Goal: Task Accomplishment & Management: Complete application form

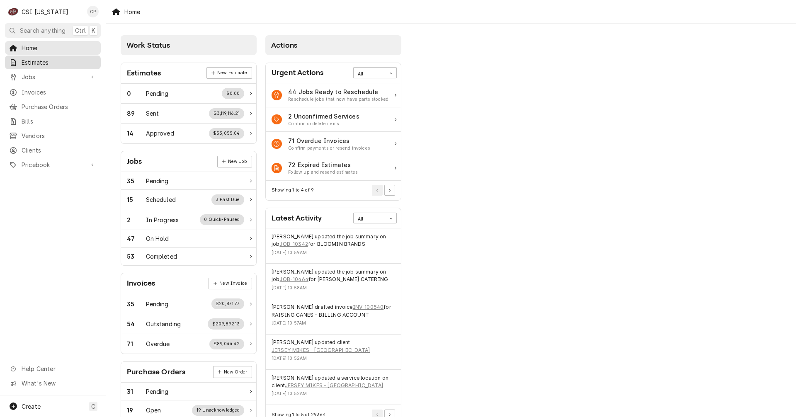
click at [41, 62] on span "Estimates" at bounding box center [59, 62] width 75 height 9
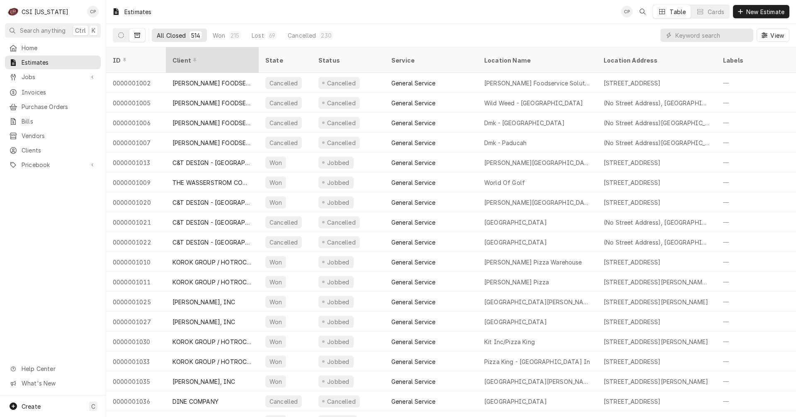
click at [199, 59] on div "Client" at bounding box center [213, 60] width 90 height 22
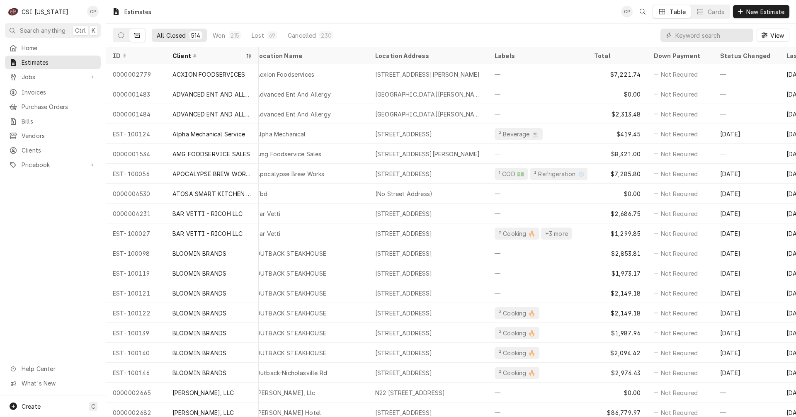
scroll to position [0, 261]
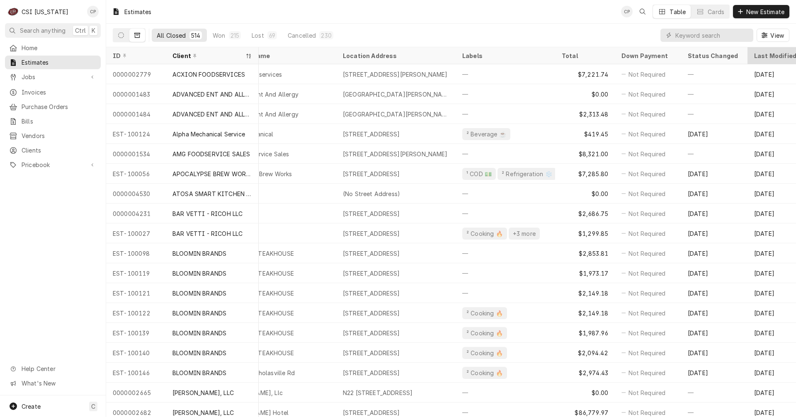
click at [772, 58] on div "Last Modified" at bounding box center [776, 55] width 45 height 9
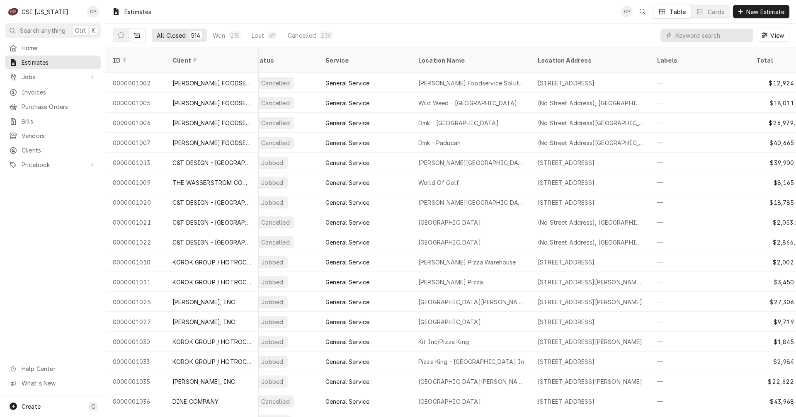
scroll to position [0, 318]
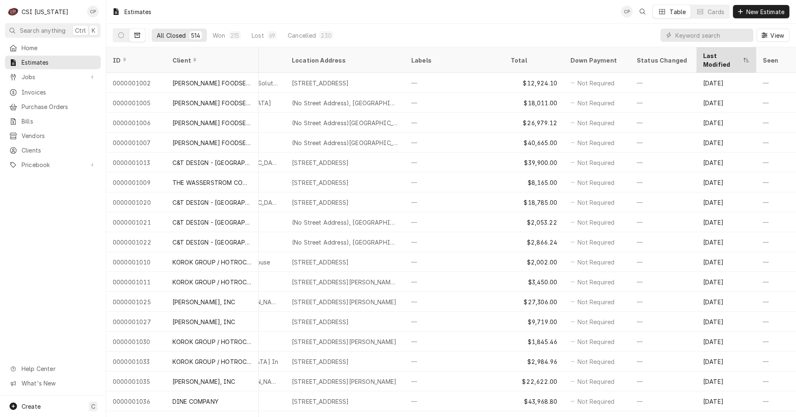
click at [724, 55] on div "Last Modified" at bounding box center [722, 59] width 38 height 17
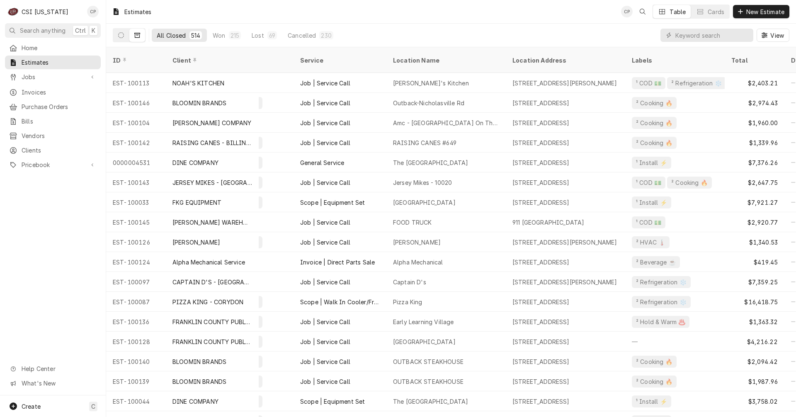
scroll to position [0, 0]
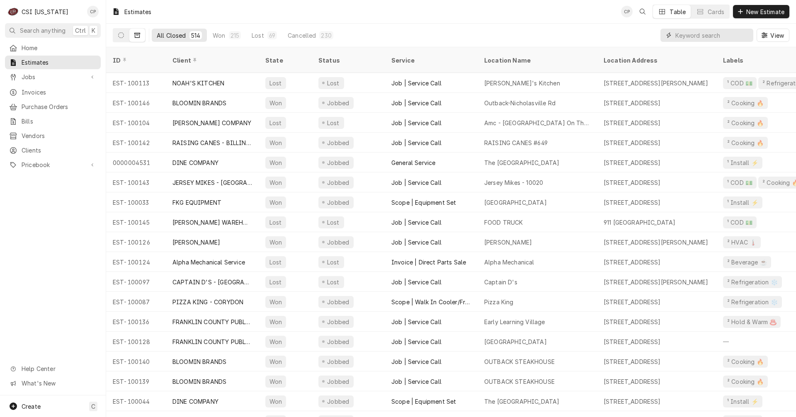
click at [699, 35] on input "Dynamic Content Wrapper" at bounding box center [712, 35] width 74 height 13
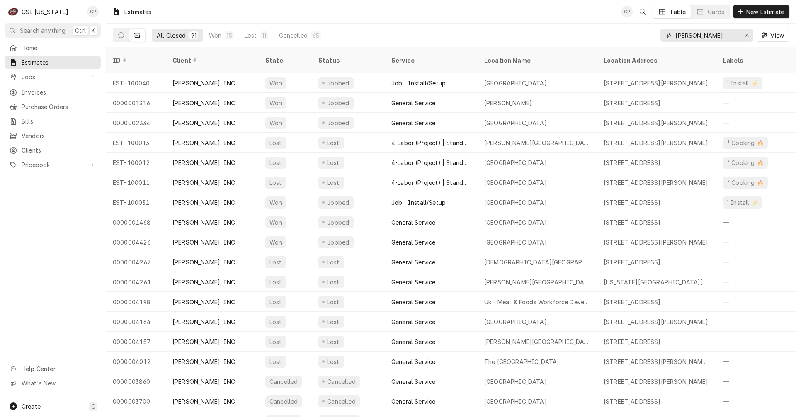
type input "stafford"
click at [135, 36] on icon "Dynamic Content Wrapper" at bounding box center [137, 35] width 6 height 5
click at [123, 37] on icon "Dynamic Content Wrapper" at bounding box center [121, 35] width 6 height 6
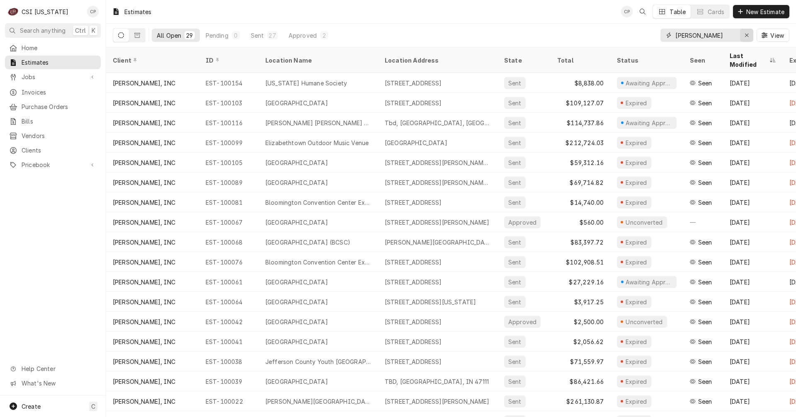
click at [747, 35] on icon "Erase input" at bounding box center [747, 35] width 5 height 6
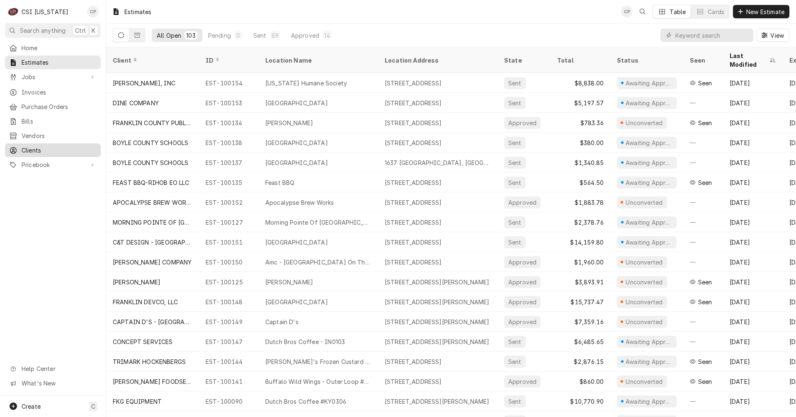
click at [36, 146] on span "Clients" at bounding box center [59, 150] width 75 height 9
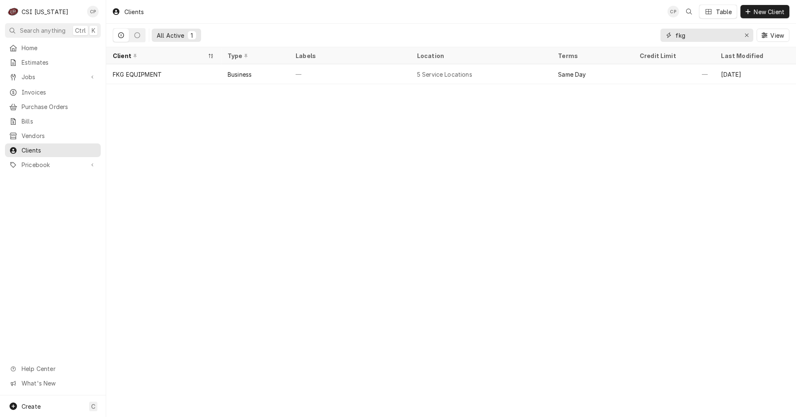
drag, startPoint x: 691, startPoint y: 38, endPoint x: 637, endPoint y: 40, distance: 53.5
click at [637, 40] on div "All Active 1 fkg View" at bounding box center [451, 35] width 677 height 23
type input "moag"
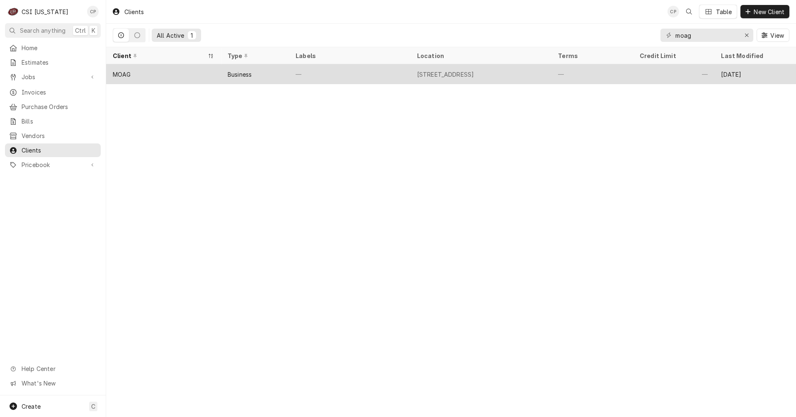
click at [162, 72] on div "MOAG" at bounding box center [163, 74] width 115 height 20
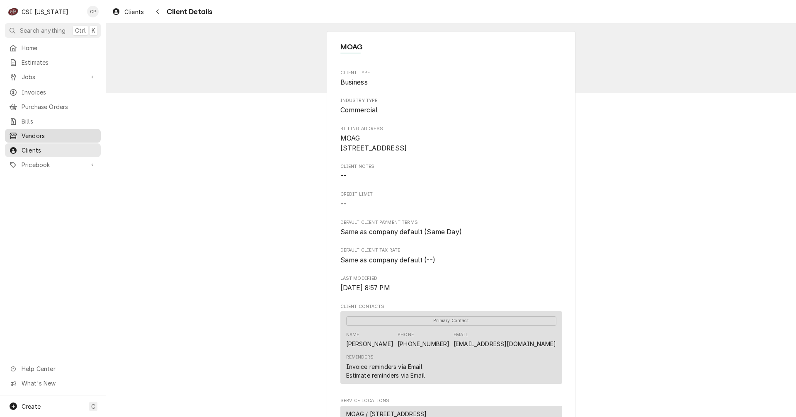
click at [44, 131] on span "Vendors" at bounding box center [59, 135] width 75 height 9
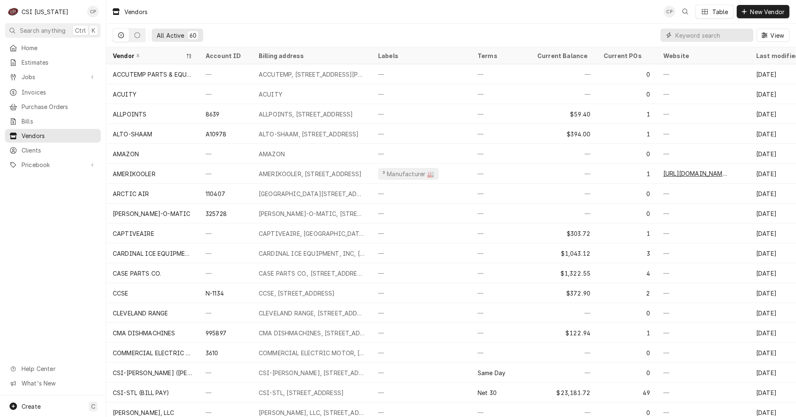
click at [711, 35] on input "Dynamic Content Wrapper" at bounding box center [712, 35] width 74 height 13
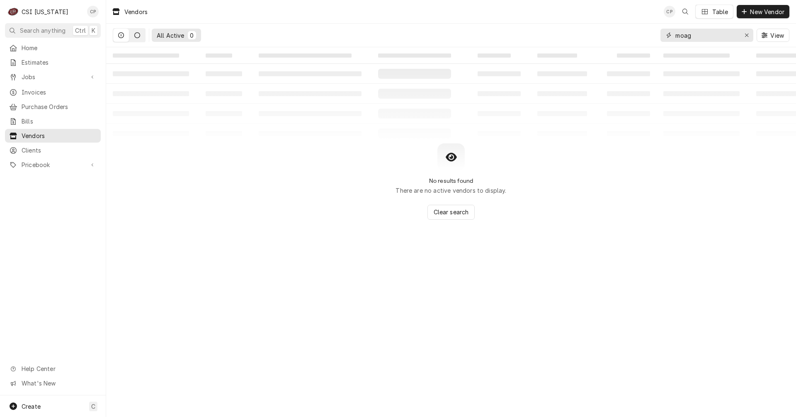
type input "moag"
click at [142, 33] on button "Dynamic Content Wrapper" at bounding box center [137, 35] width 16 height 13
click at [123, 34] on icon "Dynamic Content Wrapper" at bounding box center [121, 35] width 6 height 6
click at [59, 134] on span "Vendors" at bounding box center [59, 135] width 75 height 9
click at [746, 35] on icon "Erase input" at bounding box center [747, 35] width 5 height 6
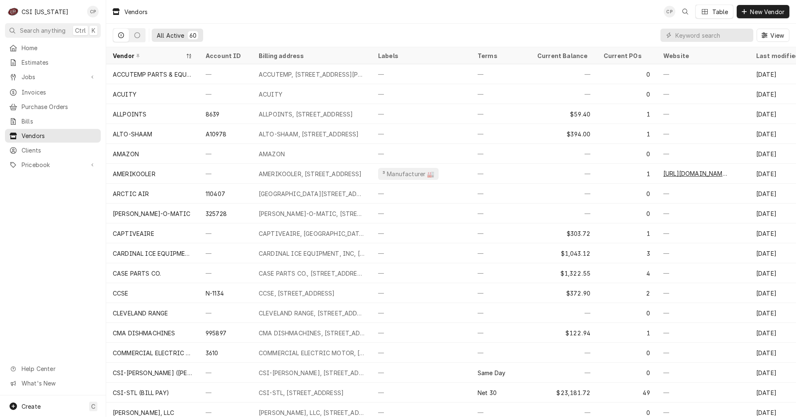
click at [41, 228] on div "Home Estimates Jobs Jobs Job Series Invoices Purchase Orders Bills Vendors Clie…" at bounding box center [53, 218] width 106 height 355
click at [39, 131] on span "Vendors" at bounding box center [59, 135] width 75 height 9
click at [38, 32] on span "Search anything" at bounding box center [43, 30] width 46 height 9
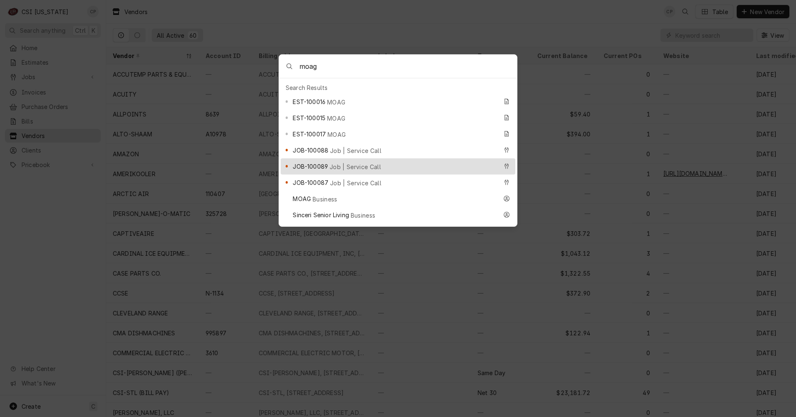
type input "moag"
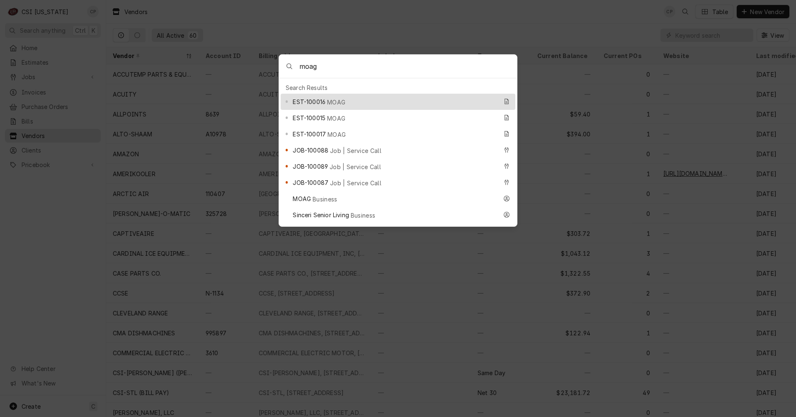
click at [377, 33] on body "C CSI Kentucky CP Search anything Ctrl K Home Estimates Jobs Jobs Job Series In…" at bounding box center [398, 208] width 796 height 417
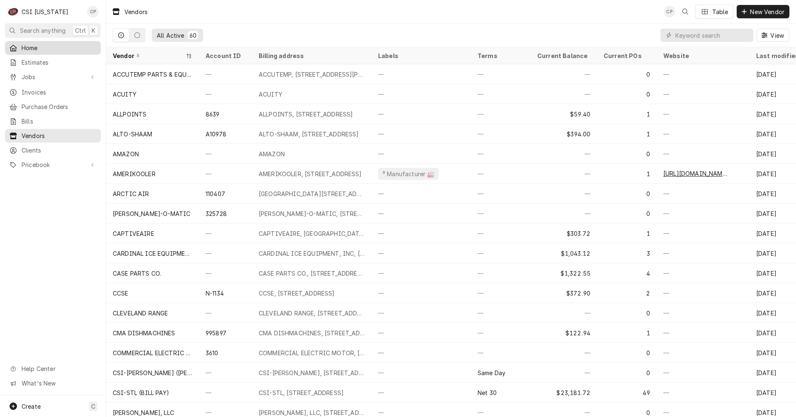
click at [35, 45] on span "Home" at bounding box center [59, 48] width 75 height 9
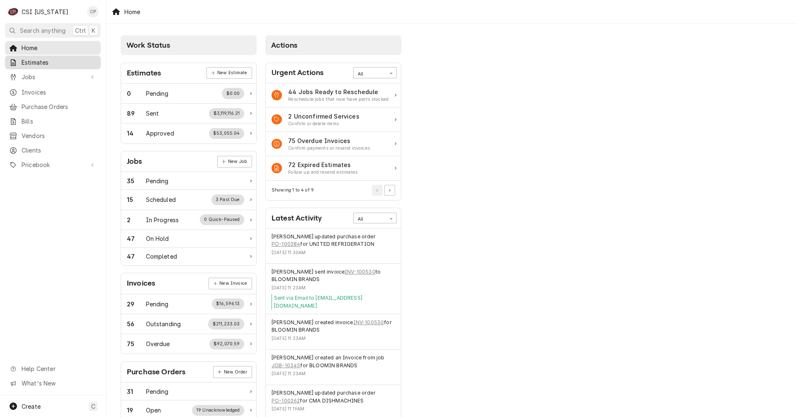
click at [45, 63] on span "Estimates" at bounding box center [59, 62] width 75 height 9
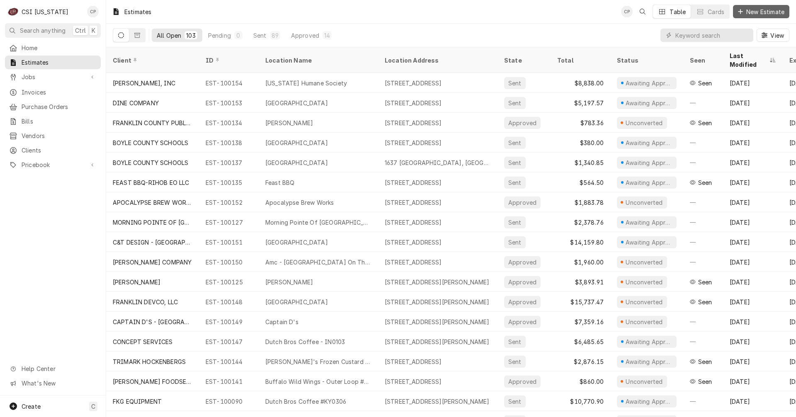
click at [768, 13] on span "New Estimate" at bounding box center [765, 11] width 41 height 9
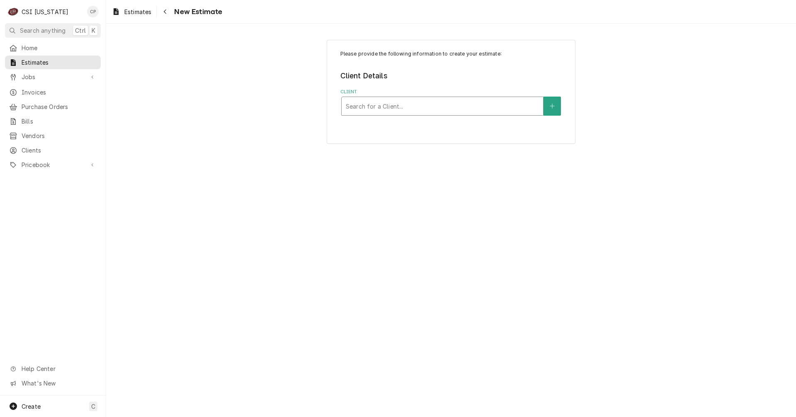
click at [397, 109] on div "Client" at bounding box center [442, 106] width 193 height 15
type input "staff"
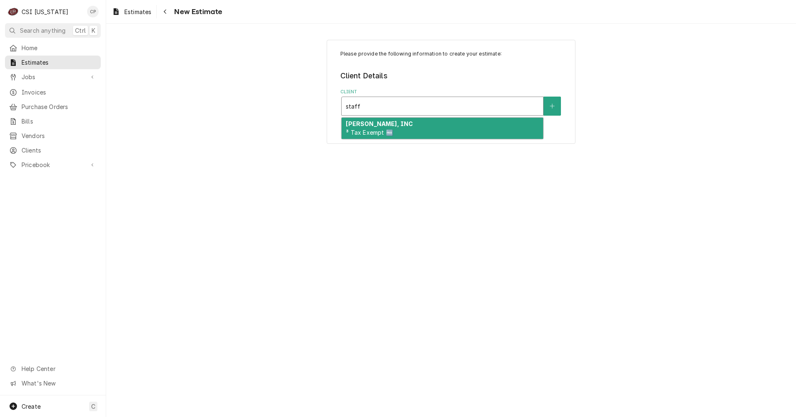
click at [384, 126] on strong "[PERSON_NAME], INC" at bounding box center [379, 123] width 67 height 7
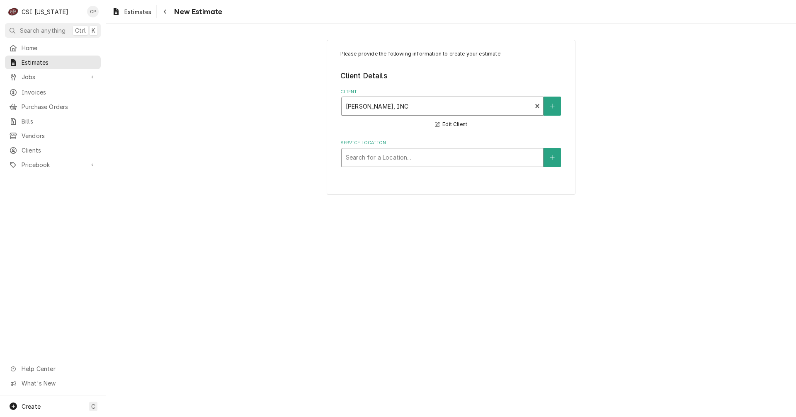
click at [386, 161] on div "Service Location" at bounding box center [442, 157] width 193 height 15
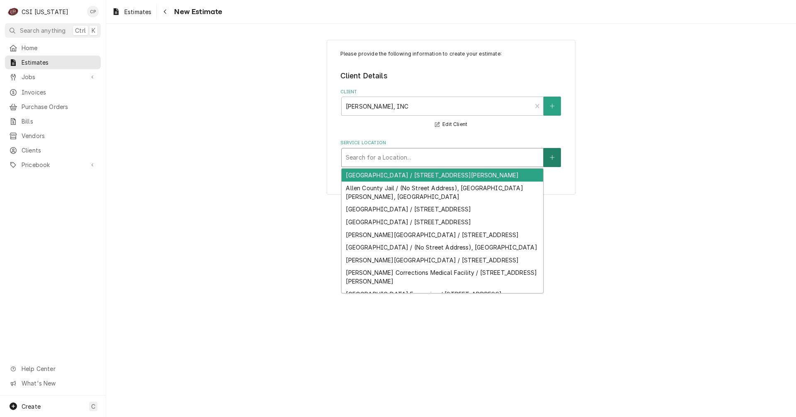
click at [559, 154] on button "Service Location" at bounding box center [552, 157] width 17 height 19
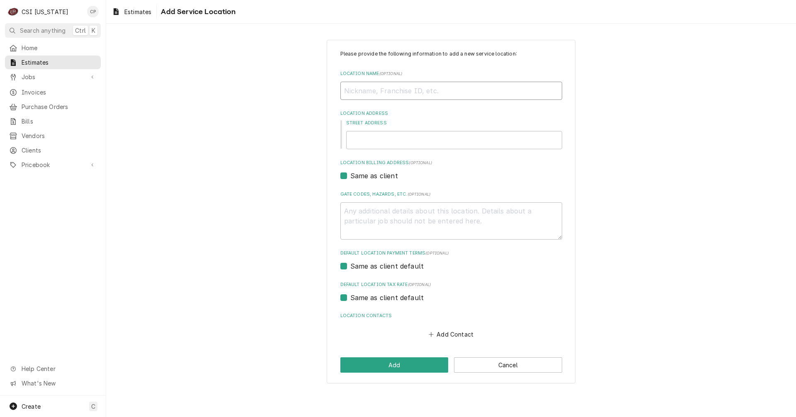
click at [369, 91] on input "Location Name ( optional )" at bounding box center [451, 91] width 222 height 18
type textarea "x"
type input "M"
type textarea "x"
type input "Ma"
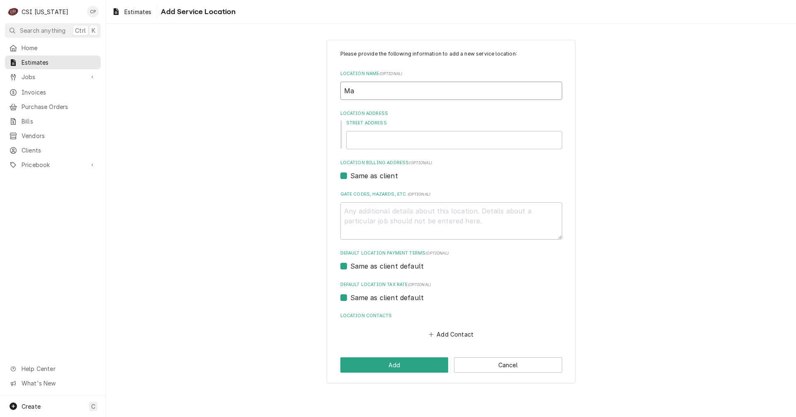
type textarea "x"
type input "Mar"
type textarea "x"
type input "Mart"
type textarea "x"
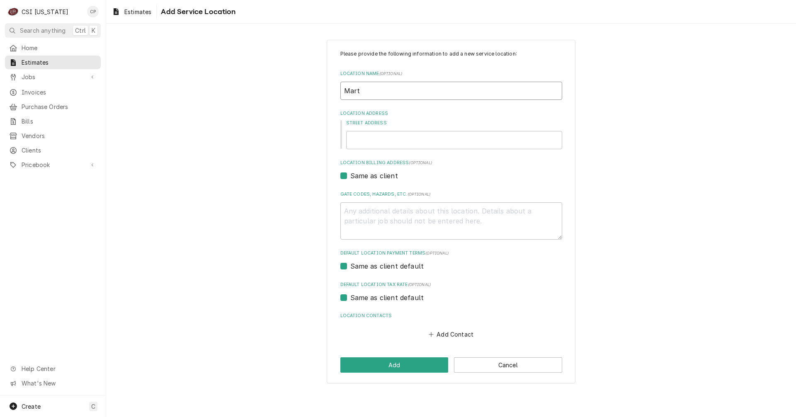
type input "[PERSON_NAME]"
type textarea "x"
type input "[PERSON_NAME]"
type textarea "x"
type input "[PERSON_NAME]"
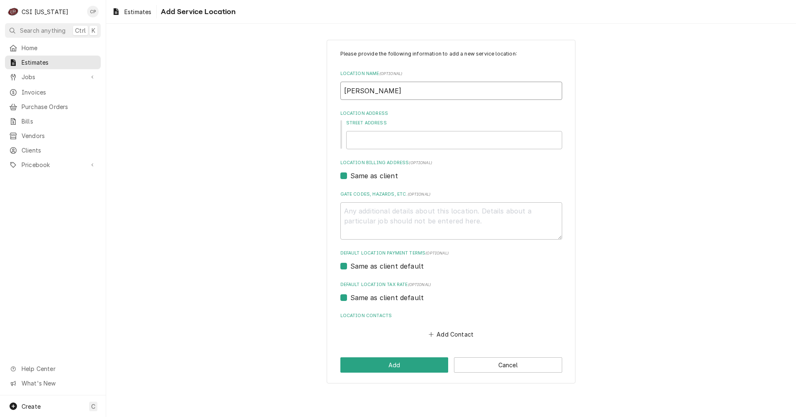
type textarea "x"
type input "Martinsv"
type textarea "x"
type input "[DEMOGRAPHIC_DATA]"
type textarea "x"
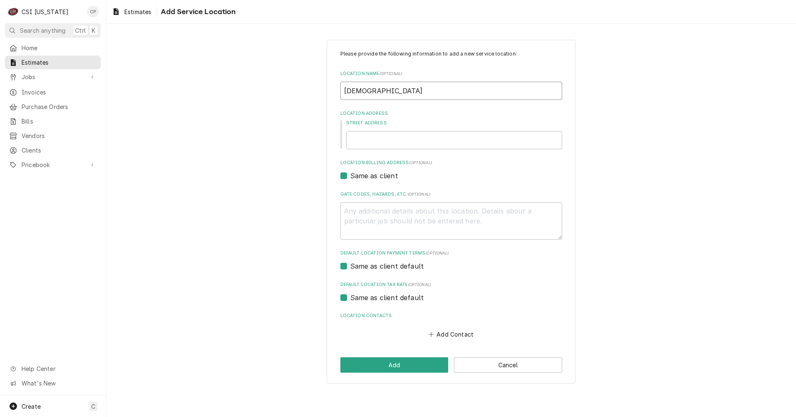
type input "Martinsvil"
type textarea "x"
type input "[DEMOGRAPHIC_DATA]"
type textarea "x"
type input "Martinsvil"
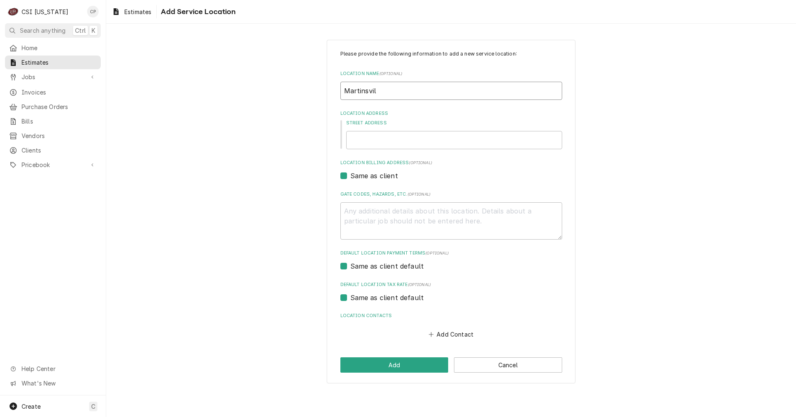
type textarea "x"
type input "Martinsvill"
type textarea "x"
type input "[GEOGRAPHIC_DATA]"
type textarea "x"
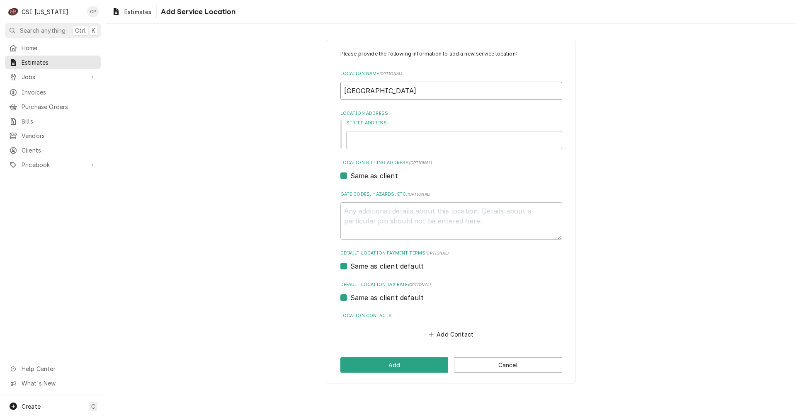
type input "[GEOGRAPHIC_DATA]"
type textarea "x"
type input "Martinsville N"
type textarea "x"
type input "Martinsville Ne"
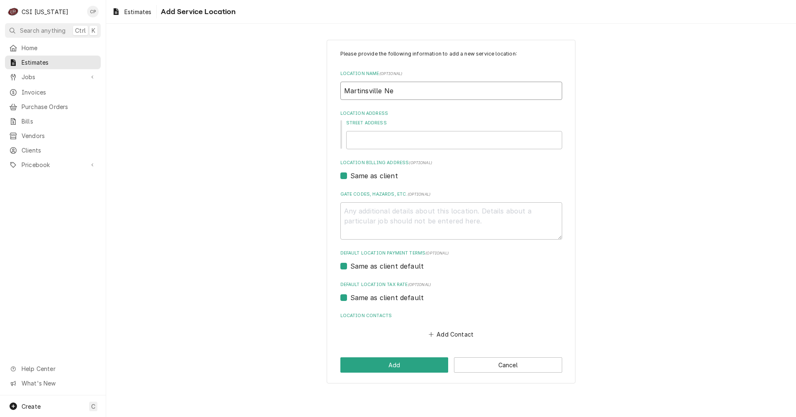
type textarea "x"
type input "Martinsville New"
type textarea "x"
type input "Martinsville New"
type textarea "x"
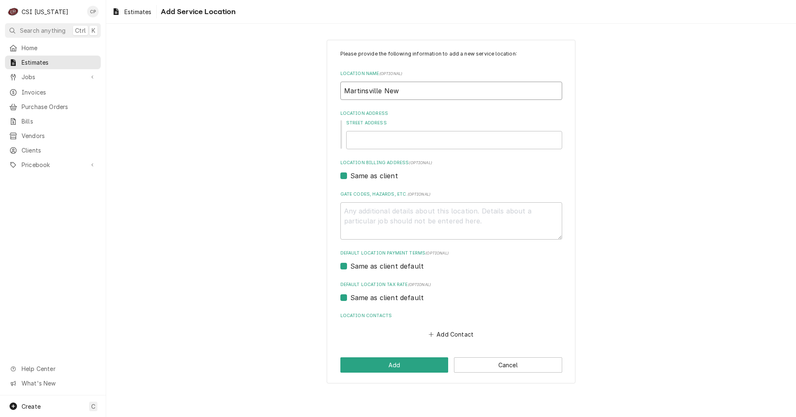
type input "Martinsville New E"
type textarea "x"
type input "Martinsville [GEOGRAPHIC_DATA]"
type textarea "x"
type input "Martinsville New Ele"
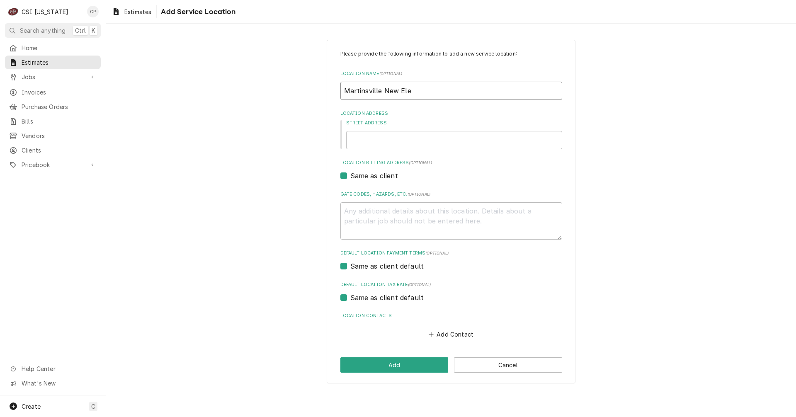
type textarea "x"
type input "Martinsville New Elem"
type textarea "x"
type input "Martinsville New Eleme"
type textarea "x"
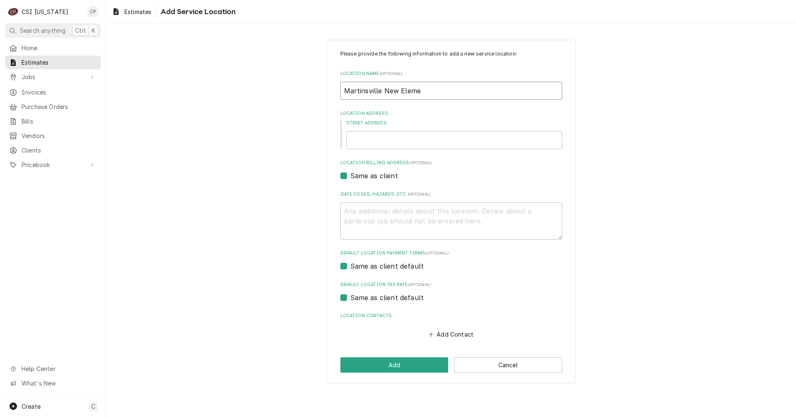
type input "Martinsville New Elemen"
type textarea "x"
type input "Martinsville New Element"
type textarea "x"
type input "Martinsville New Elementa"
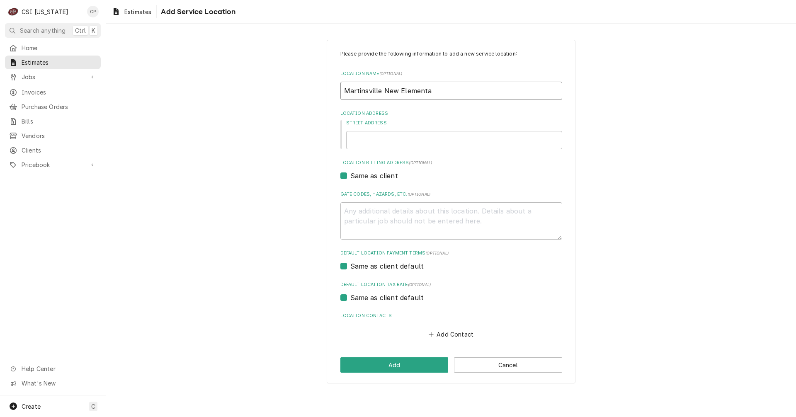
type textarea "x"
type input "Martinsville New Elementar"
type textarea "x"
type input "[GEOGRAPHIC_DATA]"
type textarea "x"
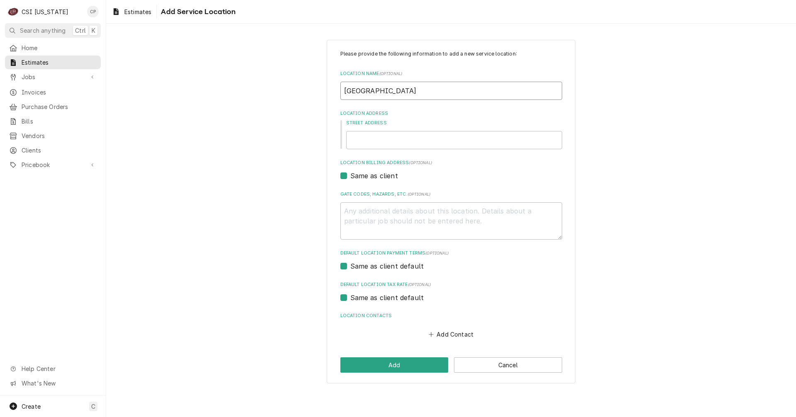
type input "[GEOGRAPHIC_DATA]"
type textarea "x"
type input "[GEOGRAPHIC_DATA] X"
type textarea "x"
type input "[GEOGRAPHIC_DATA]"
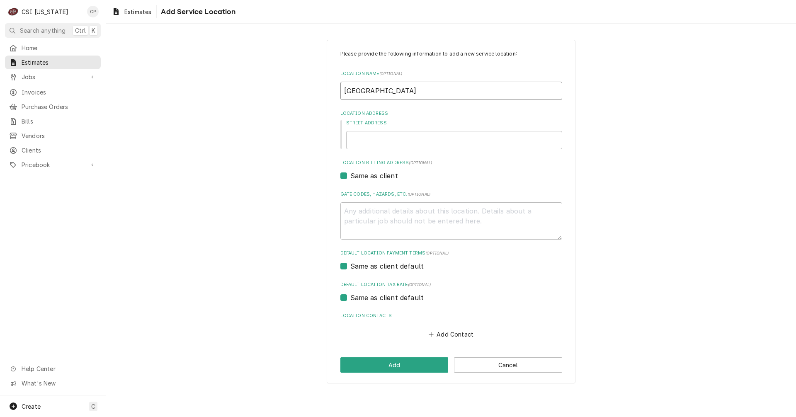
type textarea "x"
type input "[GEOGRAPHIC_DATA] S"
type textarea "x"
type input "[GEOGRAPHIC_DATA]"
type textarea "x"
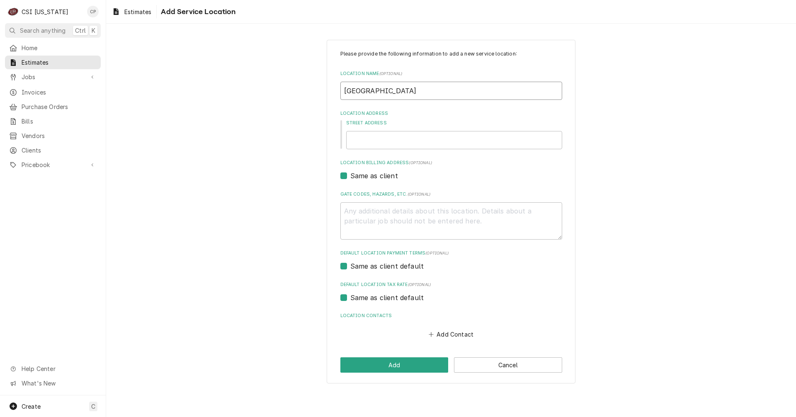
type input "[GEOGRAPHIC_DATA] S"
type textarea "x"
type input "[GEOGRAPHIC_DATA] Sc"
type textarea "x"
type input "[GEOGRAPHIC_DATA] Sch"
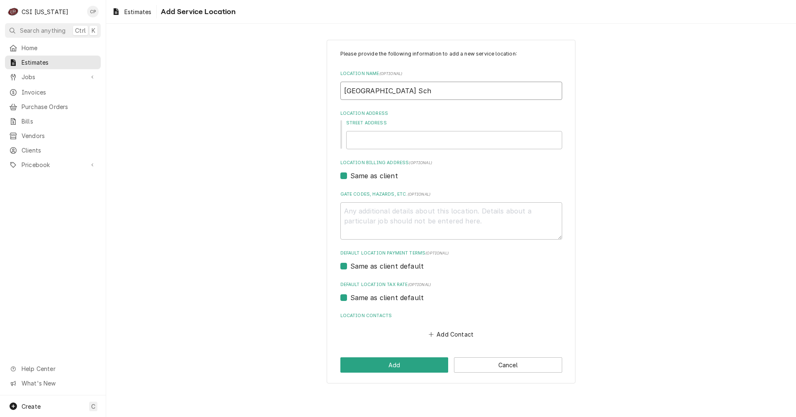
type textarea "x"
type input "[GEOGRAPHIC_DATA] Scho"
type textarea "x"
type input "[GEOGRAPHIC_DATA] Schoo"
type textarea "x"
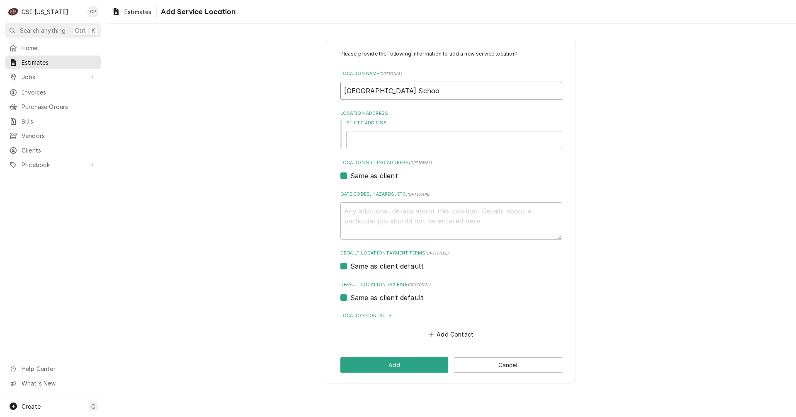
type input "[GEOGRAPHIC_DATA]"
type textarea "x"
type input "[GEOGRAPHIC_DATA]"
click at [374, 141] on input "Street Address" at bounding box center [454, 140] width 216 height 18
type textarea "x"
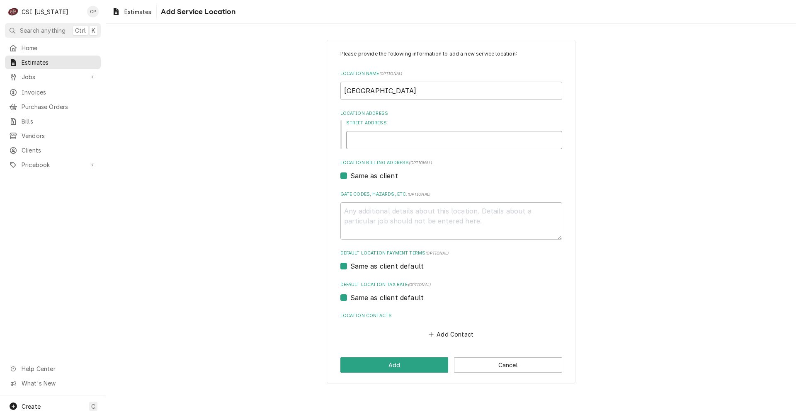
type input "3"
type textarea "x"
type input "33"
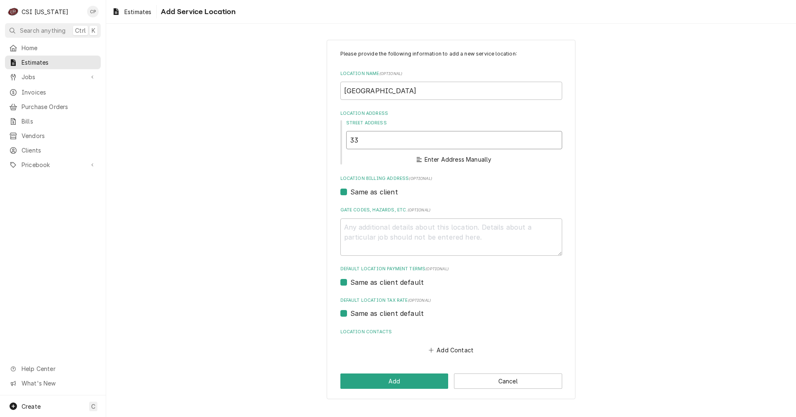
type textarea "x"
type input "335"
type textarea "x"
type input "3355"
type textarea "x"
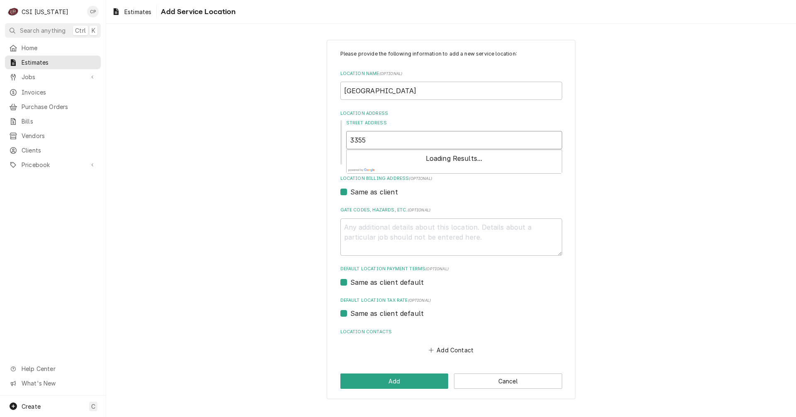
type input "3355"
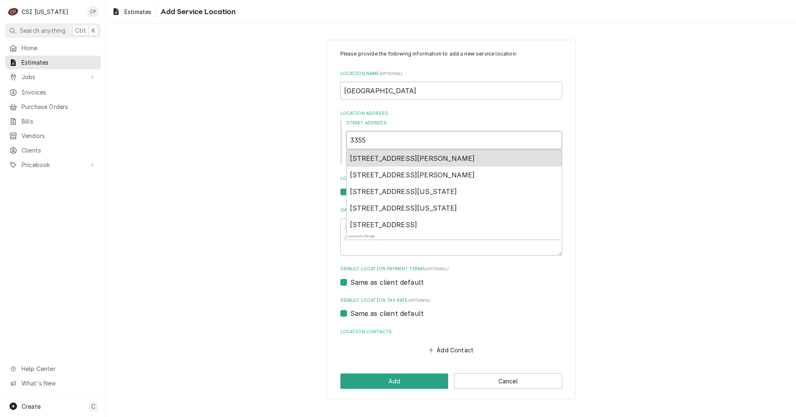
type textarea "x"
type input "3355 C"
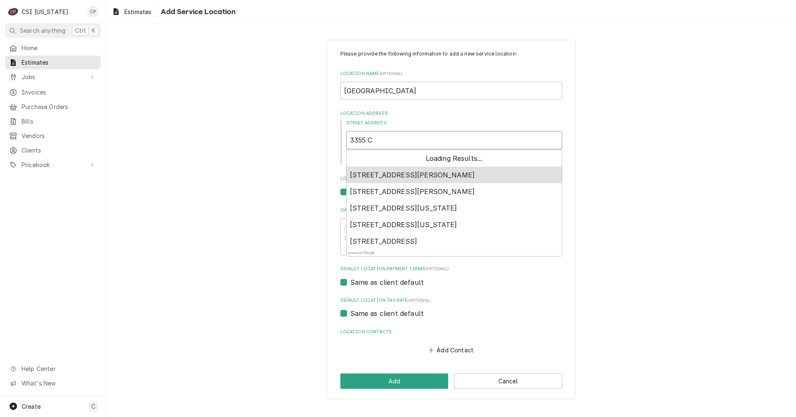
type textarea "x"
type input "3355 Ce"
type textarea "x"
type input "3355 Cen"
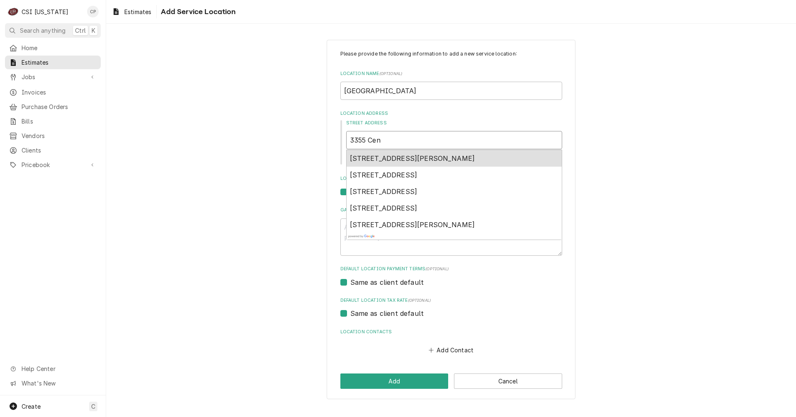
type textarea "x"
type input "3355 Cent"
type textarea "x"
type input "3355 Cente"
type textarea "x"
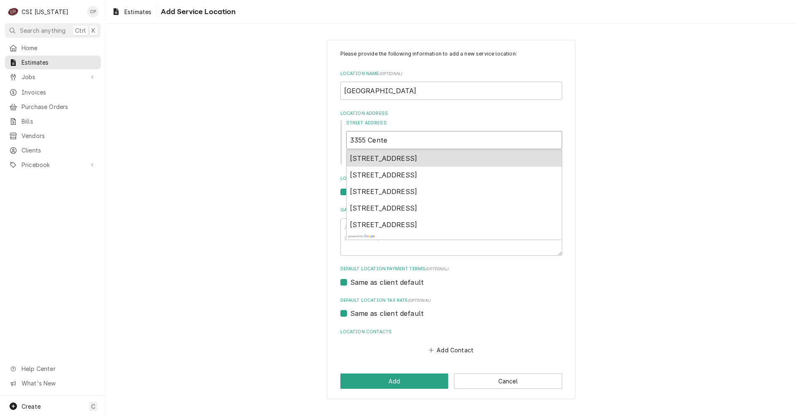
type input "3355 Centen"
type textarea "x"
type input "3355 Centenn"
type textarea "x"
type input "3355 Centenni"
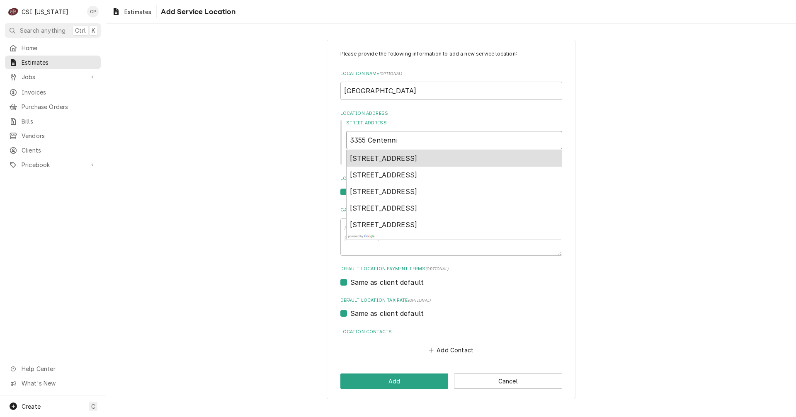
type textarea "x"
type input "3355 Centennia"
type textarea "x"
type input "3355 Centennial"
type textarea "x"
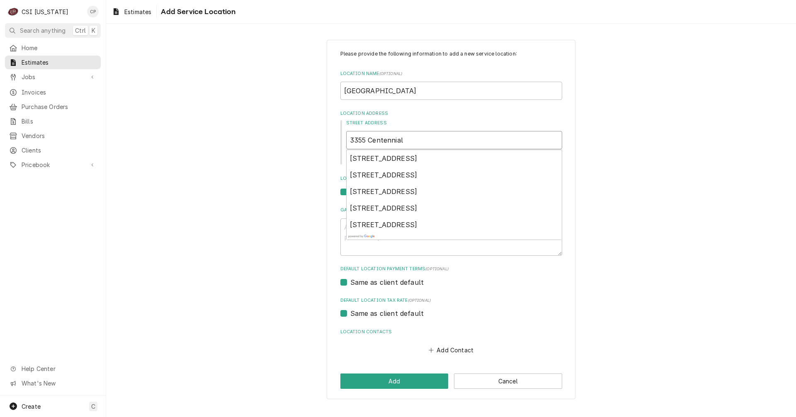
type input "3355 Centennial"
type textarea "x"
type input "3355 Centennial r"
type textarea "x"
type input "[STREET_ADDRESS]"
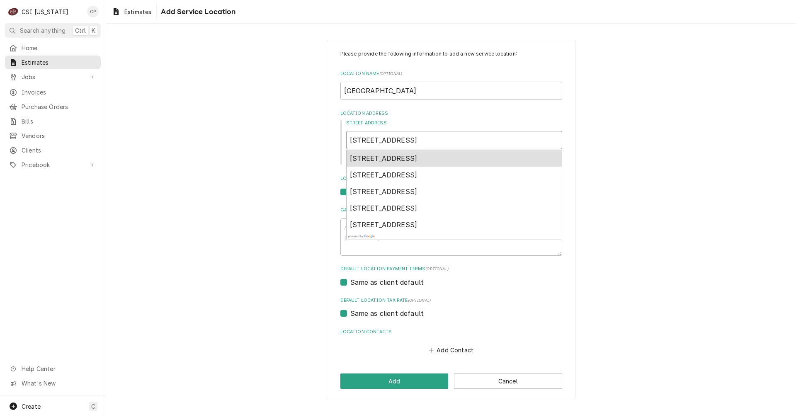
type textarea "x"
type input "3355 Centennial roa"
type textarea "x"
type input "[STREET_ADDRESS]"
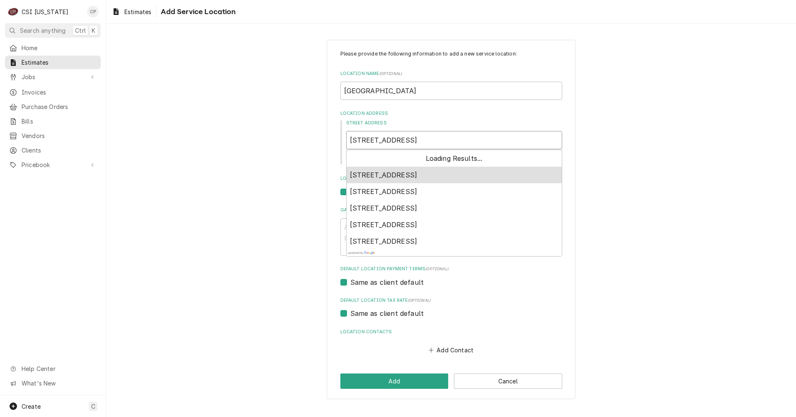
type textarea "x"
type input "[STREET_ADDRESS]"
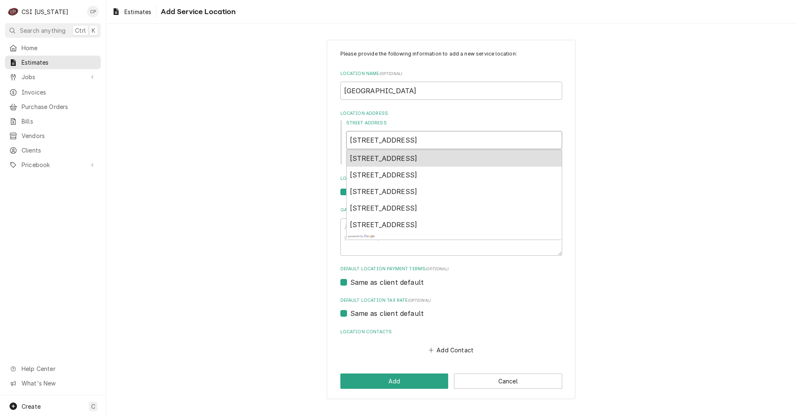
type textarea "x"
type input "[STREET_ADDRESS] m"
type textarea "x"
type input "[STREET_ADDRESS]"
type textarea "x"
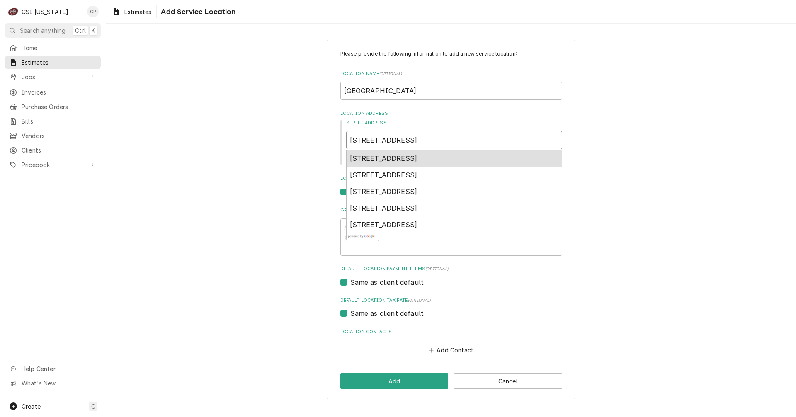
type input "[STREET_ADDRESS]"
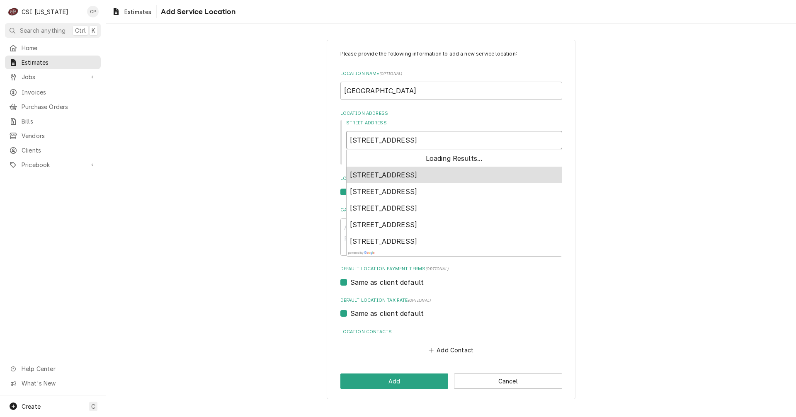
type textarea "x"
type input "[STREET_ADDRESS][GEOGRAPHIC_DATA]"
type textarea "x"
type input "[STREET_ADDRESS][PERSON_NAME]"
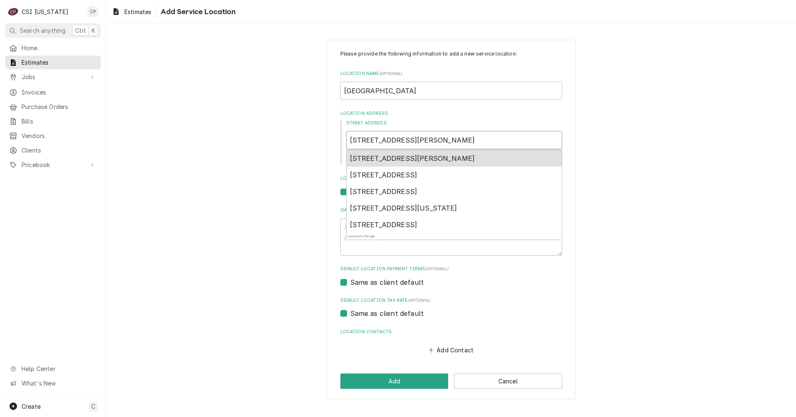
type textarea "x"
type input "[STREET_ADDRESS][PERSON_NAME]"
type textarea "x"
type input "[STREET_ADDRESS]"
click at [418, 159] on span "[STREET_ADDRESS]" at bounding box center [384, 158] width 68 height 8
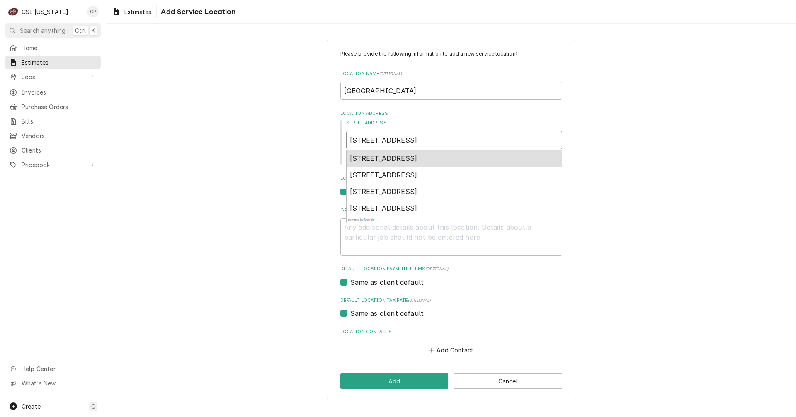
type textarea "x"
type input "[STREET_ADDRESS]"
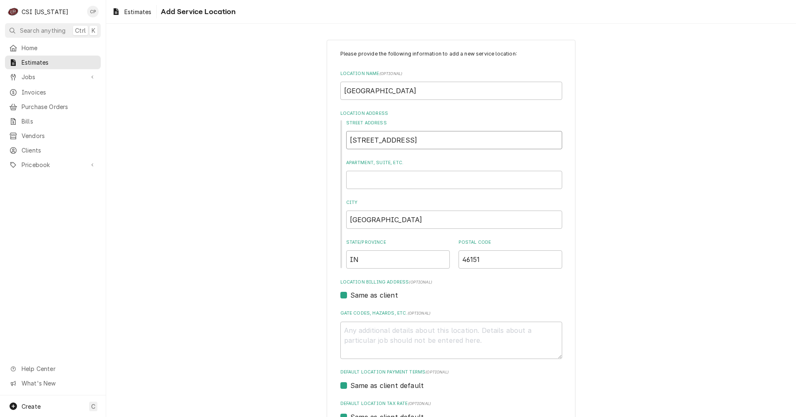
type textarea "x"
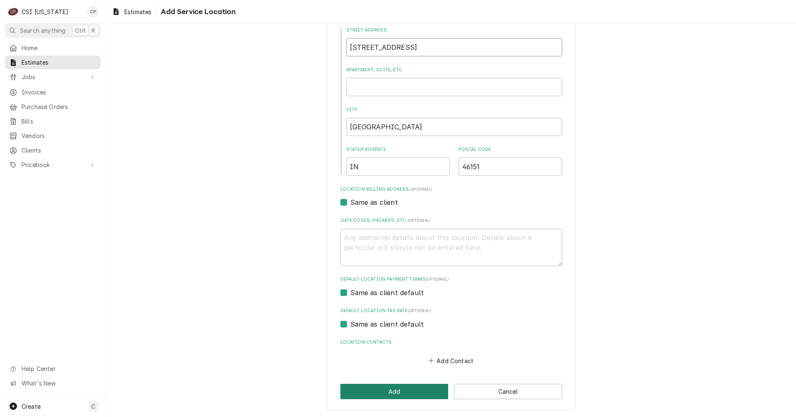
type input "[STREET_ADDRESS]"
click at [389, 389] on button "Add" at bounding box center [394, 391] width 108 height 15
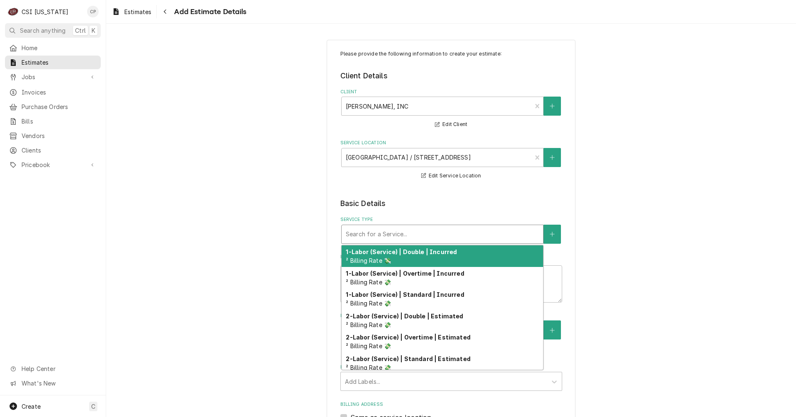
click at [384, 235] on div "Service Type" at bounding box center [442, 234] width 193 height 15
type textarea "x"
type input "s"
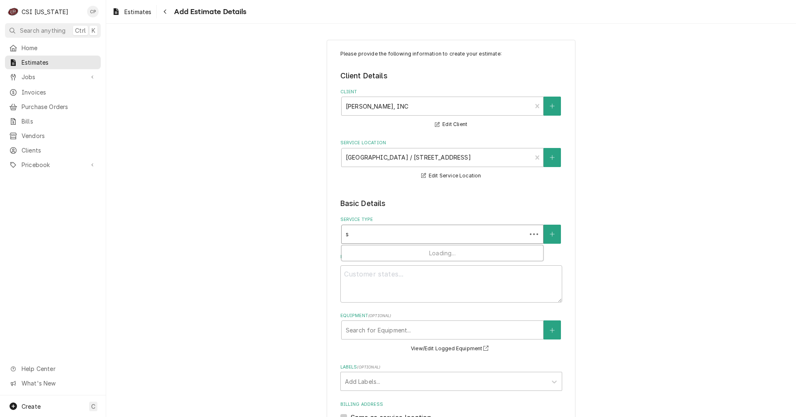
type textarea "x"
type input "se"
type textarea "x"
type input "set"
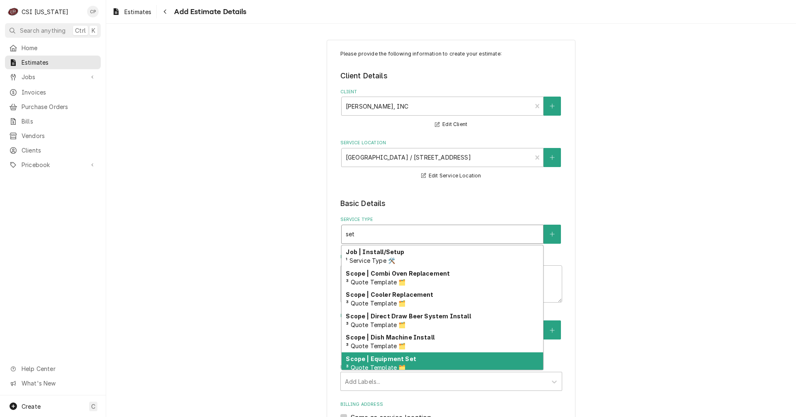
click at [385, 363] on div "Scope | Equipment Set ³ Quote Template 🗂️" at bounding box center [443, 363] width 202 height 22
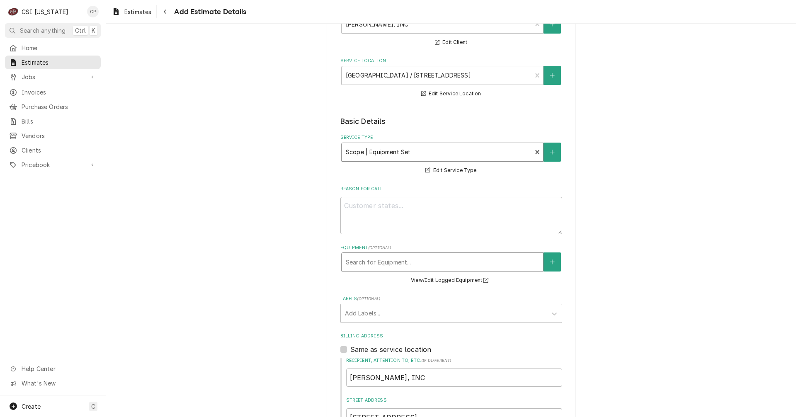
scroll to position [83, 0]
click at [377, 220] on textarea "Reason For Call" at bounding box center [451, 214] width 222 height 37
type textarea "x"
type textarea "s"
type textarea "x"
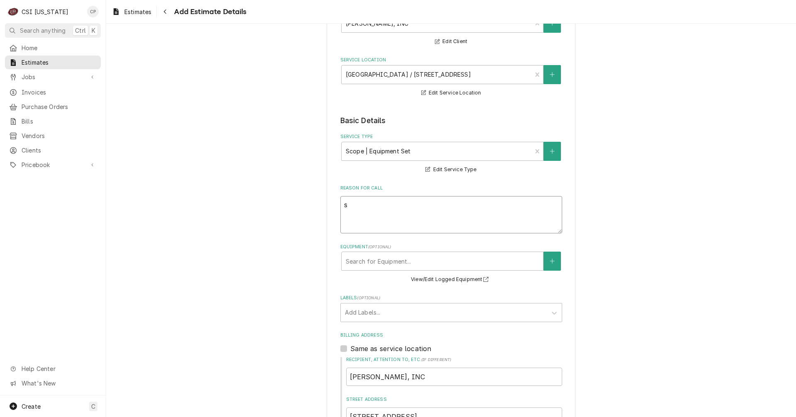
type textarea "se"
type textarea "x"
type textarea "set"
type textarea "x"
type textarea "set"
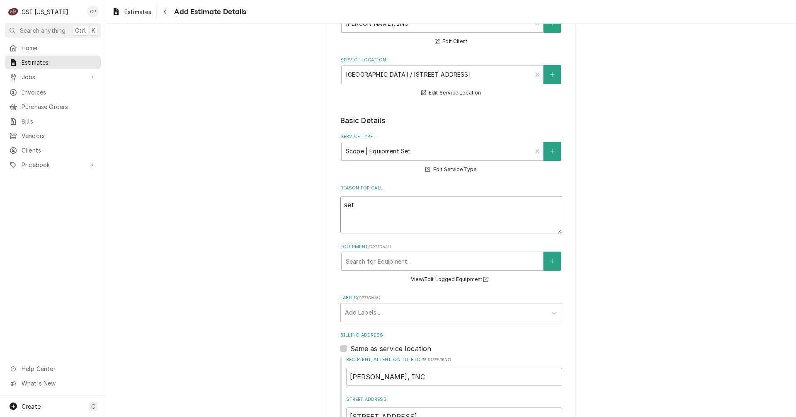
type textarea "x"
type textarea "set i"
type textarea "x"
type textarea "set in"
type textarea "x"
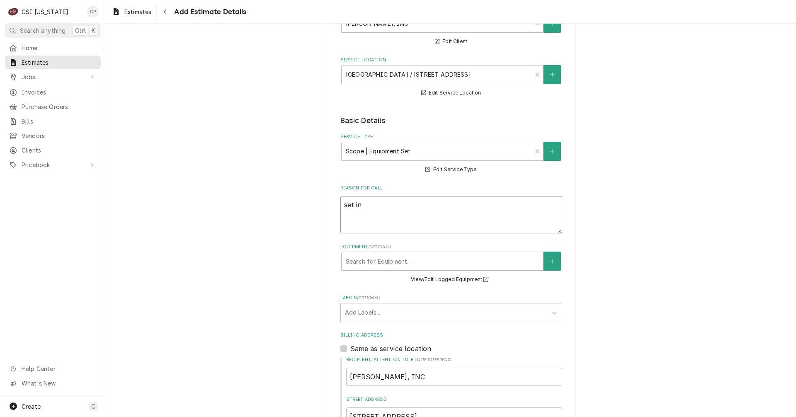
type textarea "set in"
type textarea "x"
type textarea "set in p"
type textarea "x"
type textarea "set in pl"
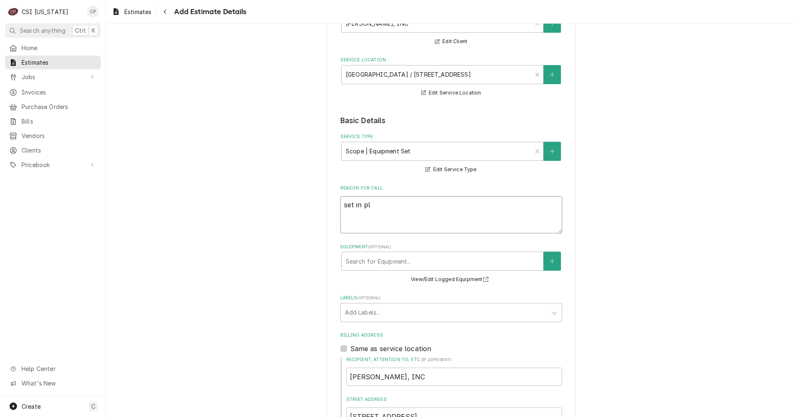
type textarea "x"
type textarea "set in pla"
type textarea "x"
type textarea "set in plac"
type textarea "x"
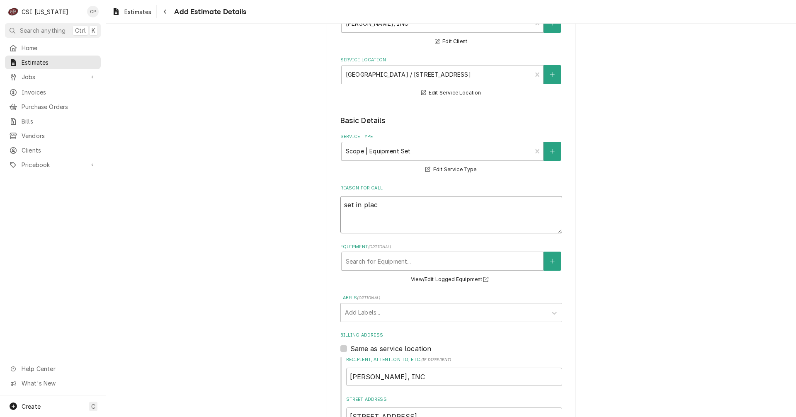
type textarea "set in place"
type textarea "x"
type textarea "set in place"
type textarea "x"
type textarea "set in place k"
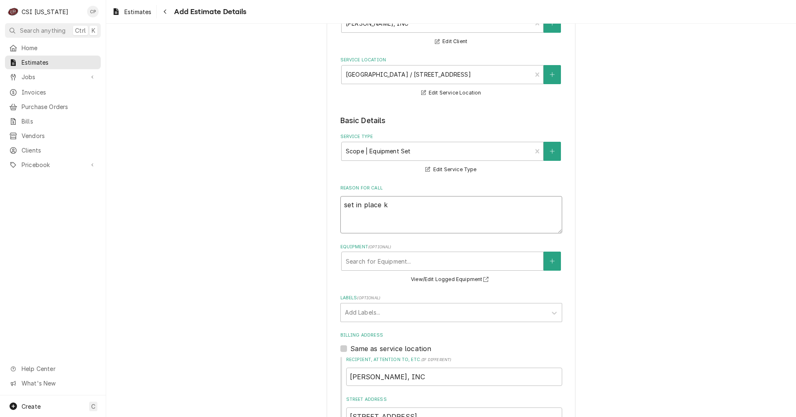
type textarea "x"
type textarea "set in place ki"
type textarea "x"
type textarea "set in place kit"
type textarea "x"
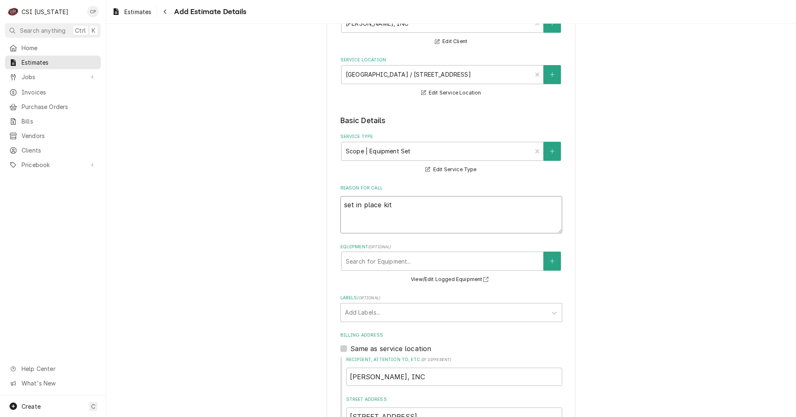
type textarea "set in place kitc"
type textarea "x"
type textarea "set in place kitch"
type textarea "x"
type textarea "set in place kitche"
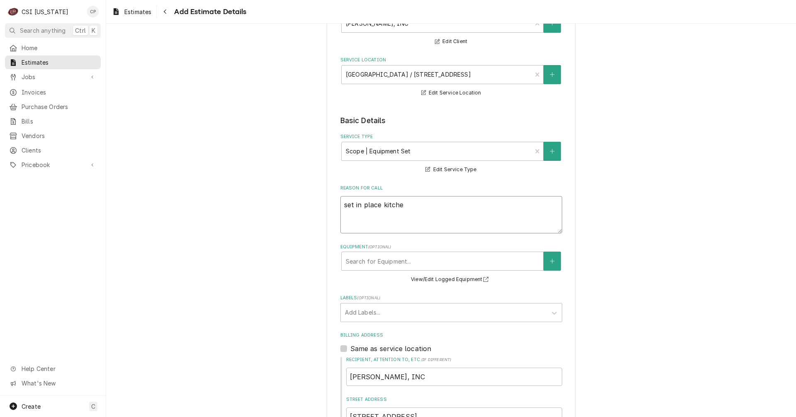
type textarea "x"
type textarea "set in place kitchen"
type textarea "x"
type textarea "set in place kitchen"
type textarea "x"
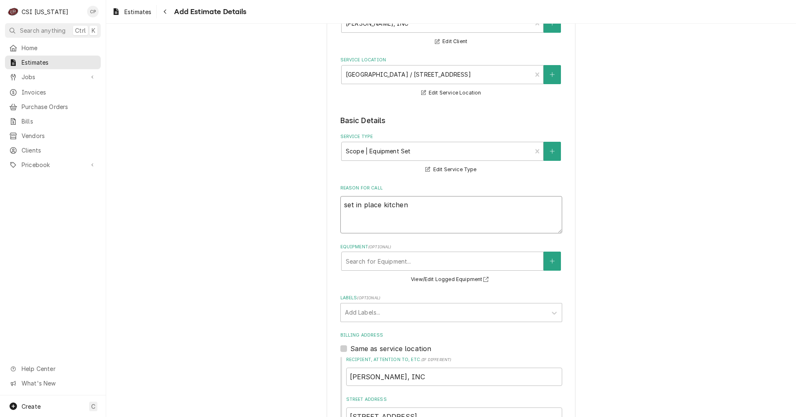
type textarea "set in place kitchen e"
type textarea "x"
type textarea "set in place kitchen eq"
type textarea "x"
type textarea "set in place kitchen equ"
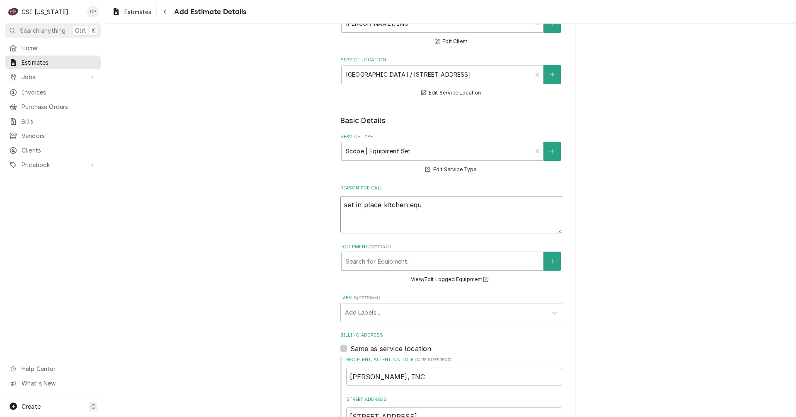
type textarea "x"
click at [386, 259] on div "Equipment" at bounding box center [442, 261] width 193 height 15
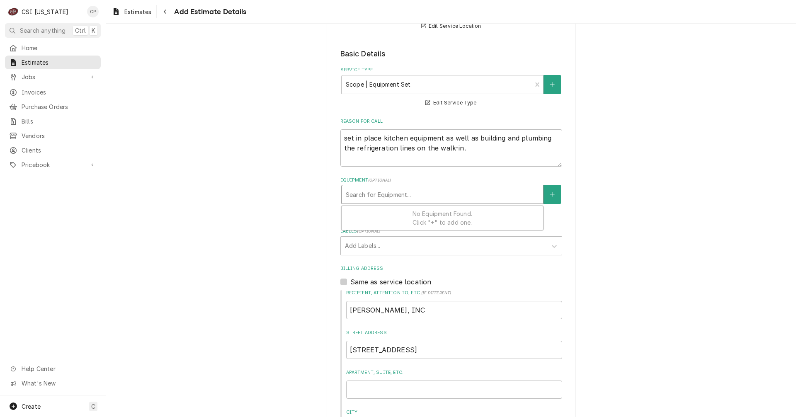
scroll to position [166, 0]
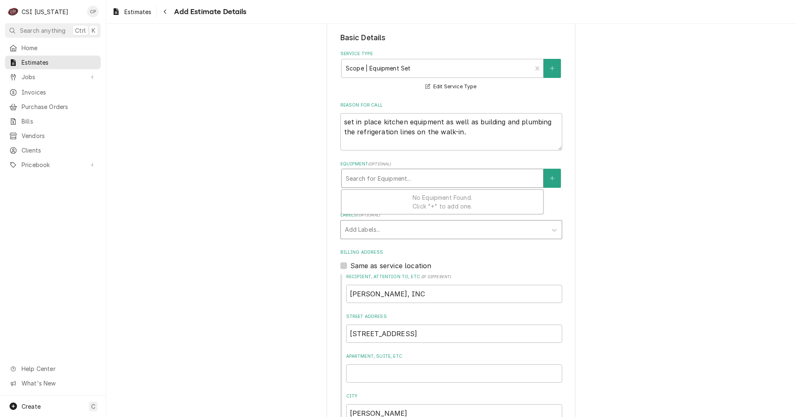
click at [363, 231] on div "Labels" at bounding box center [444, 229] width 198 height 15
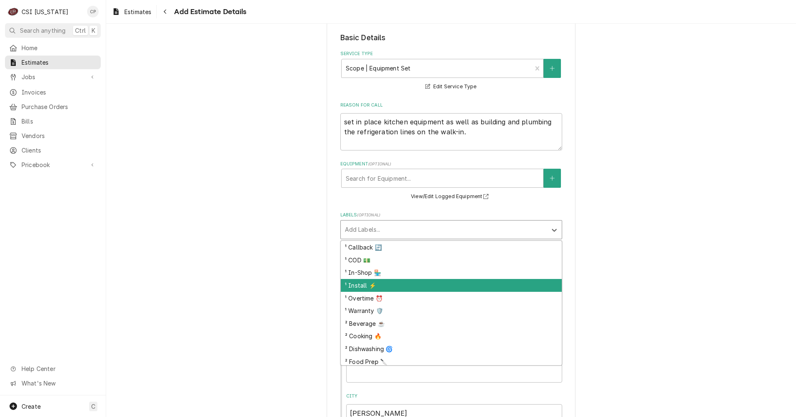
click at [359, 289] on div "¹ Install ⚡️" at bounding box center [451, 285] width 221 height 13
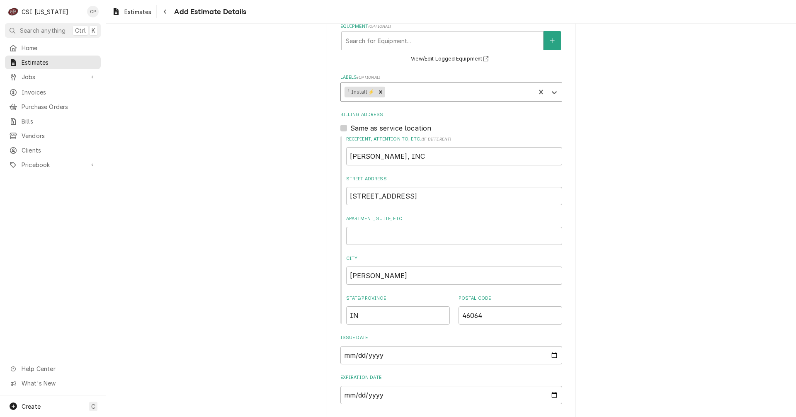
scroll to position [326, 0]
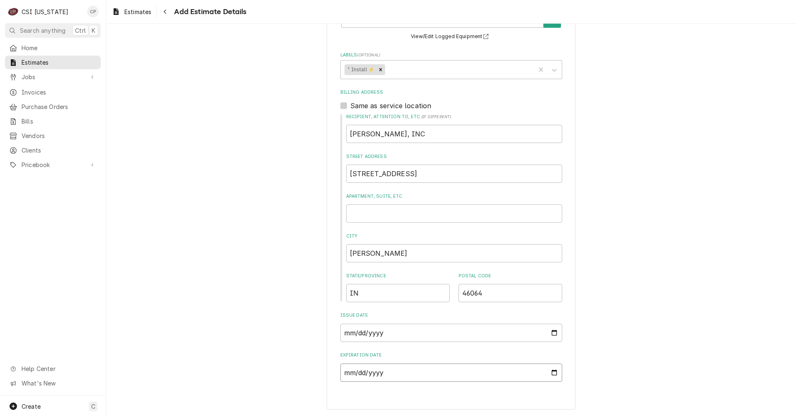
click at [552, 375] on input "Expiration Date" at bounding box center [451, 373] width 222 height 18
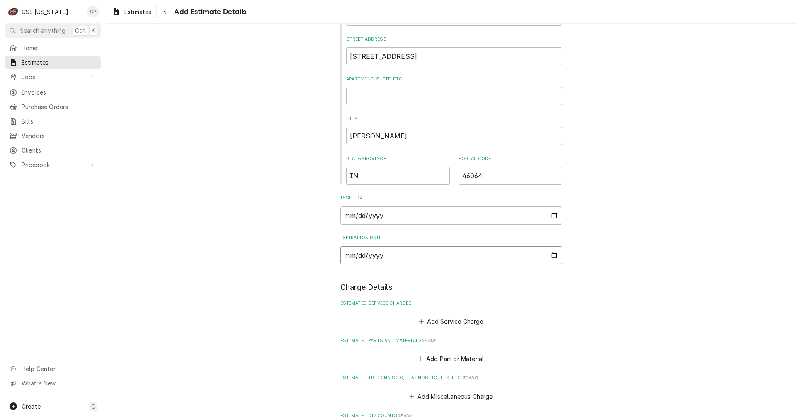
scroll to position [492, 0]
